Goal: Information Seeking & Learning: Learn about a topic

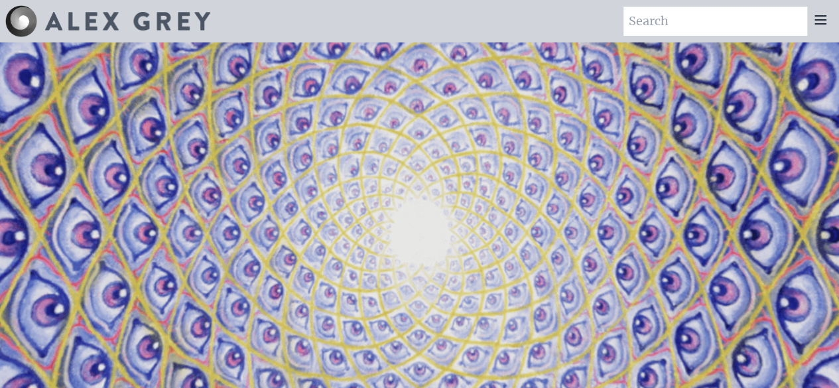
click at [820, 17] on icon at bounding box center [820, 20] width 16 height 16
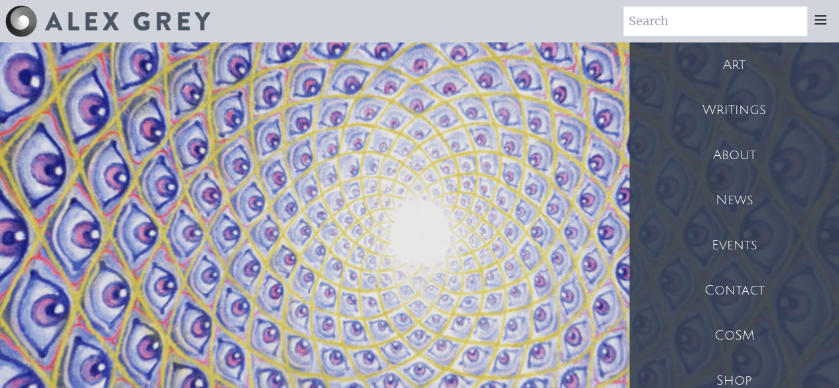
click at [751, 62] on div "Art" at bounding box center [734, 64] width 210 height 45
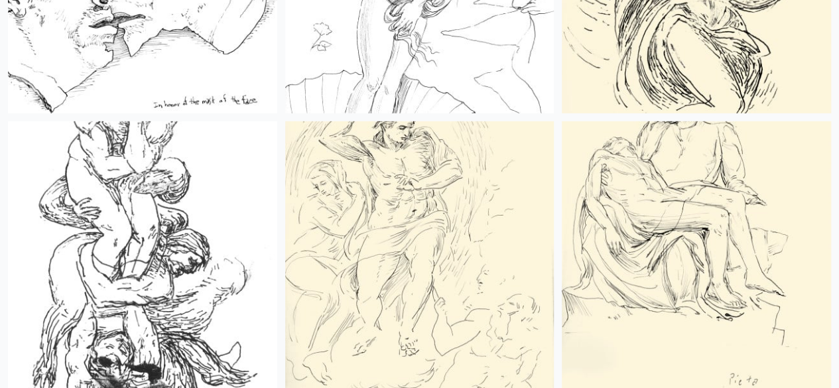
scroll to position [9445, 0]
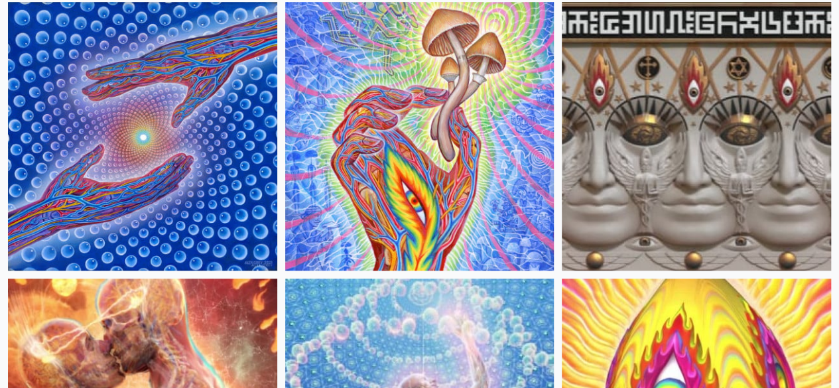
scroll to position [0, 0]
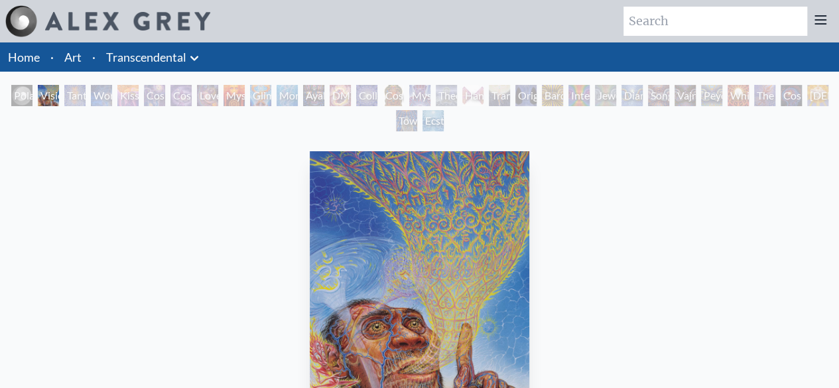
click at [155, 100] on div "Cosmic Creativity" at bounding box center [154, 95] width 21 height 21
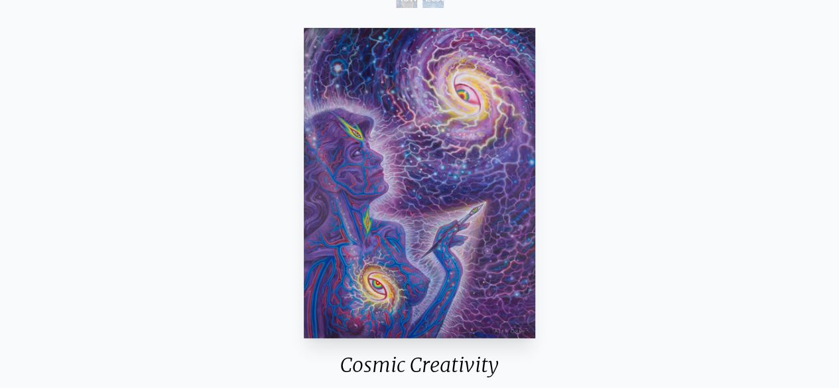
scroll to position [127, 0]
